Goal: Task Accomplishment & Management: Complete application form

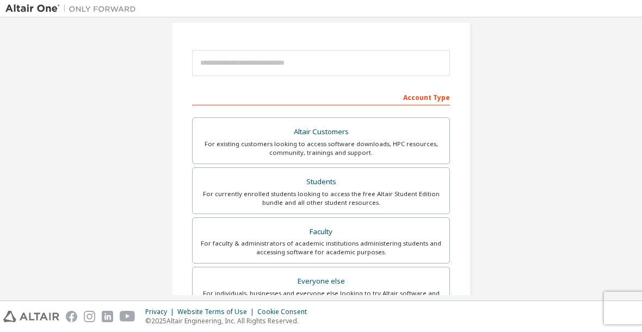
scroll to position [108, 0]
click at [316, 181] on div "Students" at bounding box center [321, 181] width 244 height 15
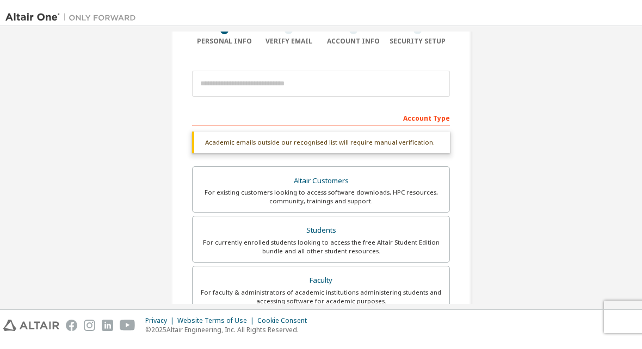
scroll to position [90, 0]
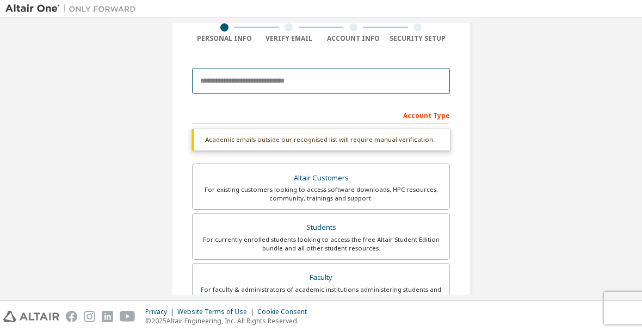
click at [343, 73] on input "email" at bounding box center [321, 81] width 258 height 26
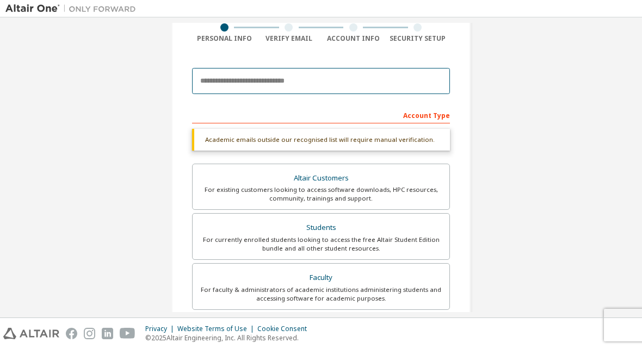
type input "*"
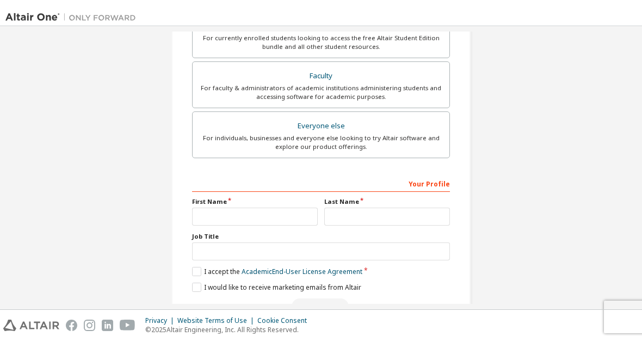
scroll to position [304, 0]
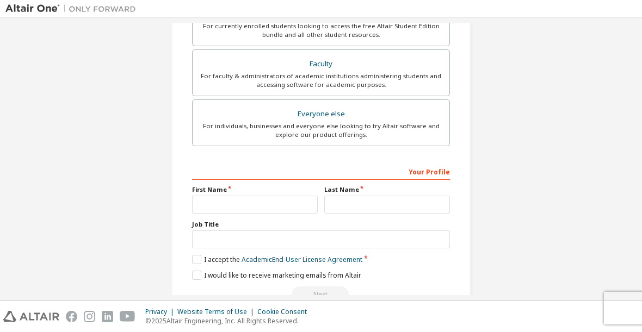
type input "**********"
click at [273, 208] on input "text" at bounding box center [255, 205] width 126 height 18
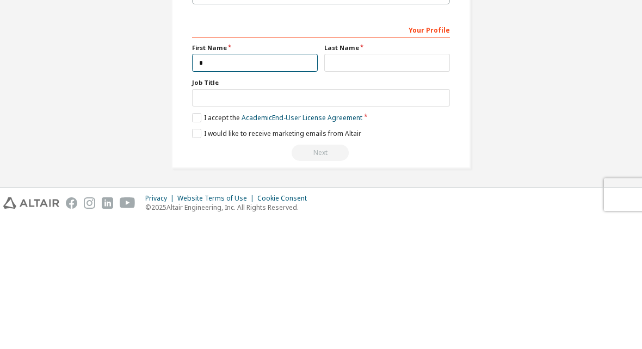
scroll to position [291, 0]
type input "********"
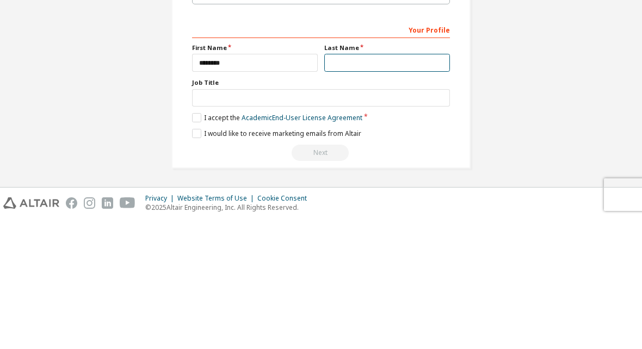
click at [376, 184] on input "text" at bounding box center [387, 193] width 126 height 18
type input "**********"
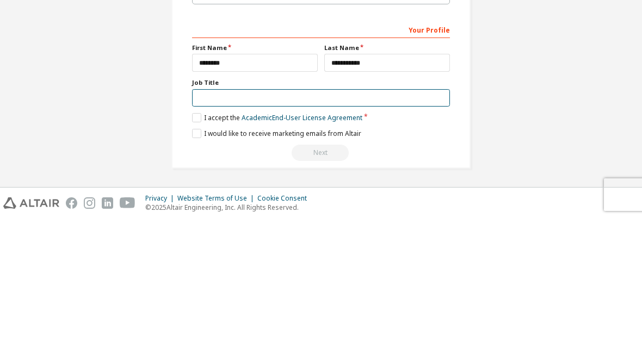
click at [285, 220] on input "text" at bounding box center [321, 229] width 258 height 18
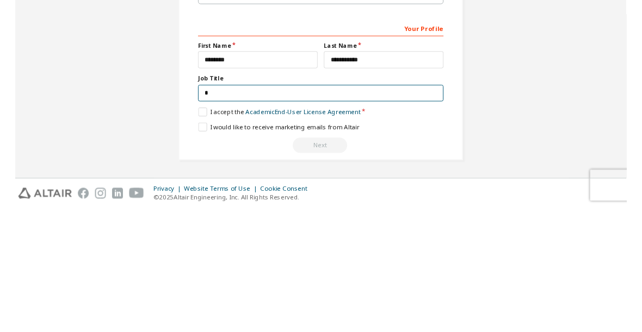
scroll to position [287, 0]
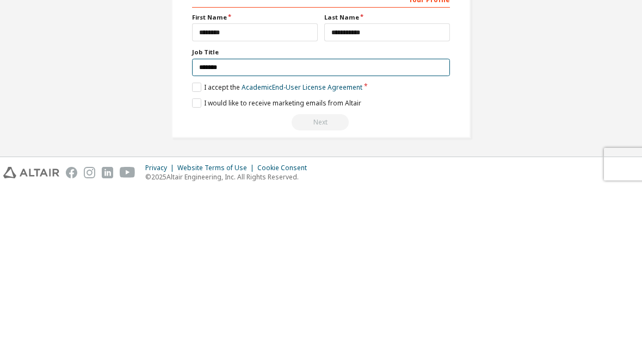
type input "*******"
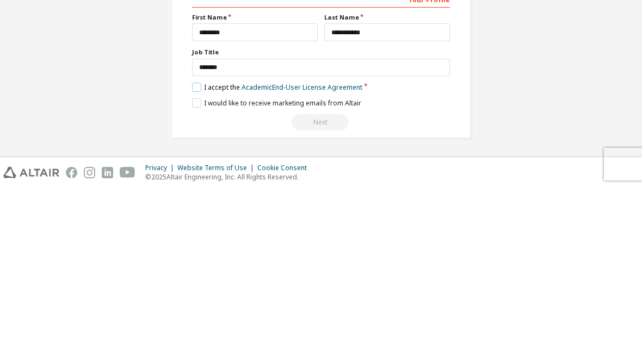
click at [196, 244] on label "I accept the Academic End-User License Agreement" at bounding box center [277, 248] width 170 height 9
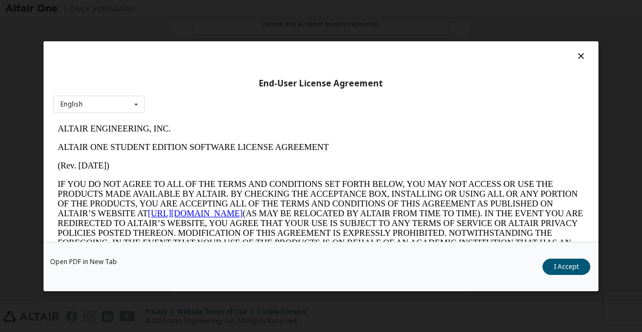
scroll to position [0, 0]
click at [563, 267] on button "I Accept" at bounding box center [567, 266] width 48 height 16
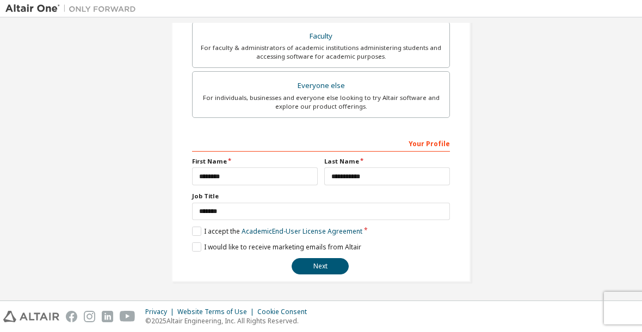
scroll to position [304, 0]
click at [328, 267] on button "Next" at bounding box center [320, 266] width 57 height 16
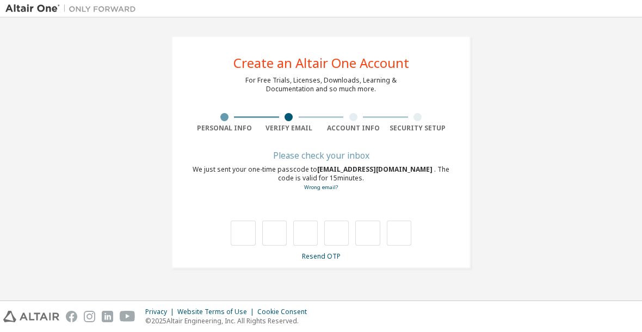
scroll to position [0, 0]
click at [249, 226] on input "text" at bounding box center [243, 233] width 24 height 25
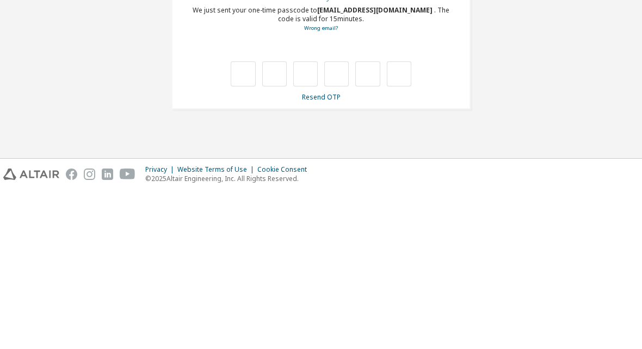
type input "*"
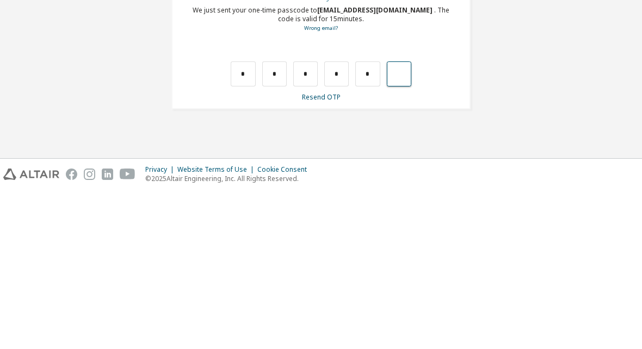
type input "*"
